Goal: Find specific fact: Find specific fact

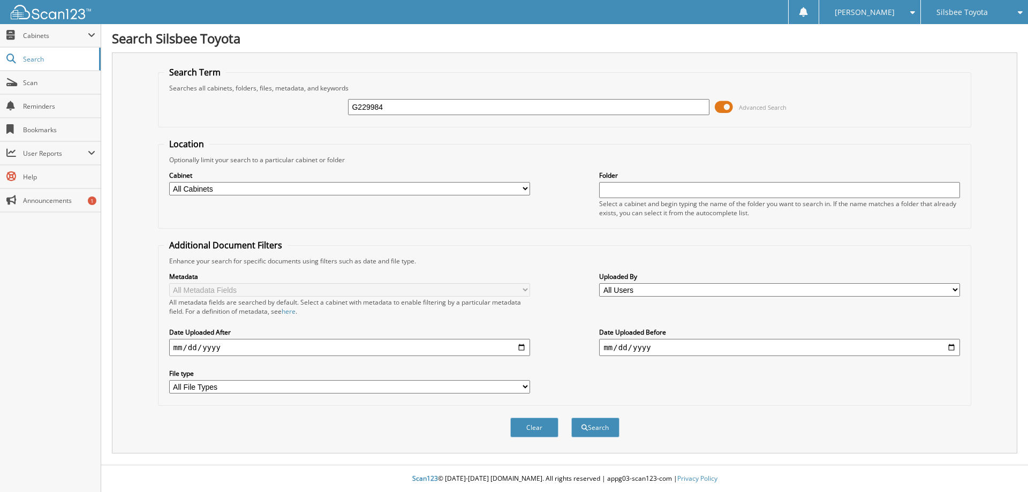
type input "G229984"
click at [571, 417] on button "Search" at bounding box center [595, 427] width 48 height 20
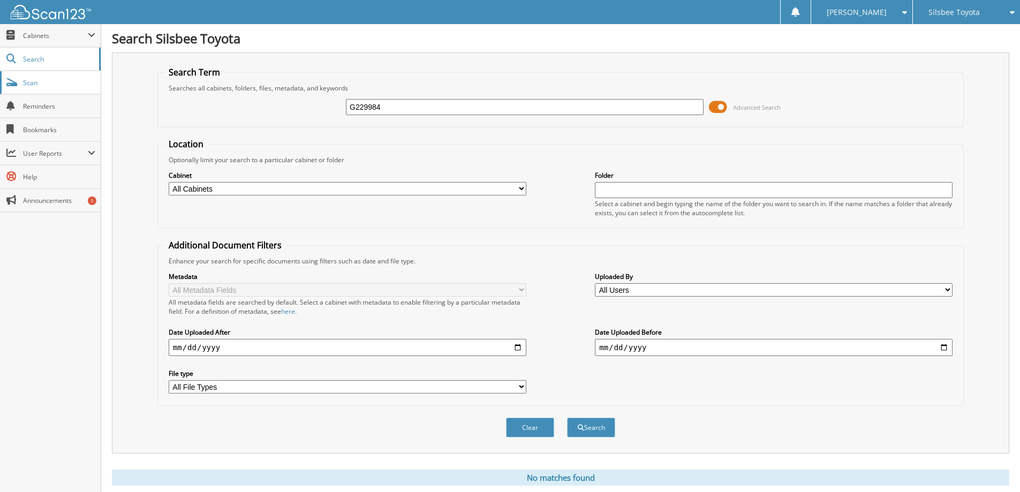
click at [32, 85] on span "Scan" at bounding box center [59, 82] width 72 height 9
